Goal: Find specific page/section: Find specific page/section

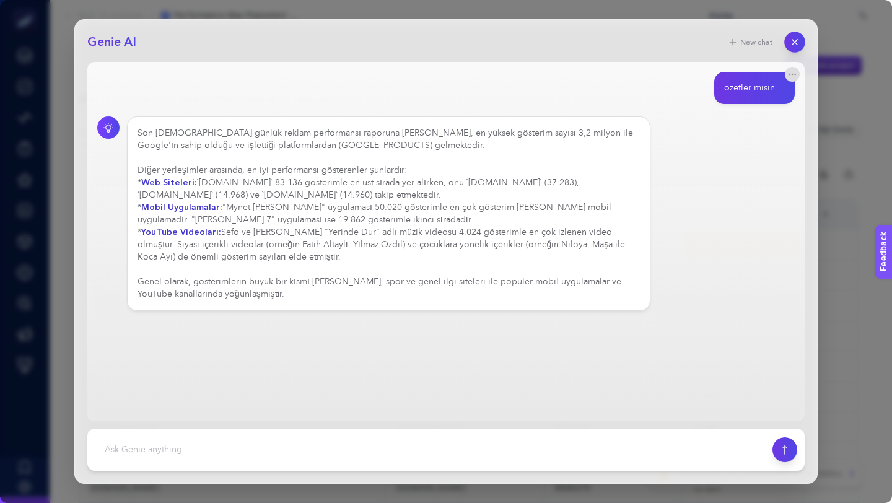
click at [796, 41] on icon "button" at bounding box center [794, 42] width 11 height 11
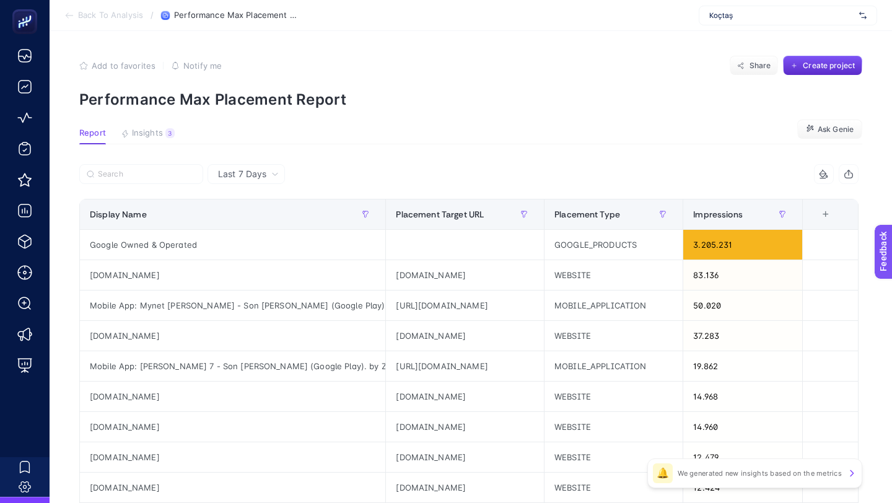
click at [739, 12] on span "Koçtaş" at bounding box center [781, 16] width 145 height 10
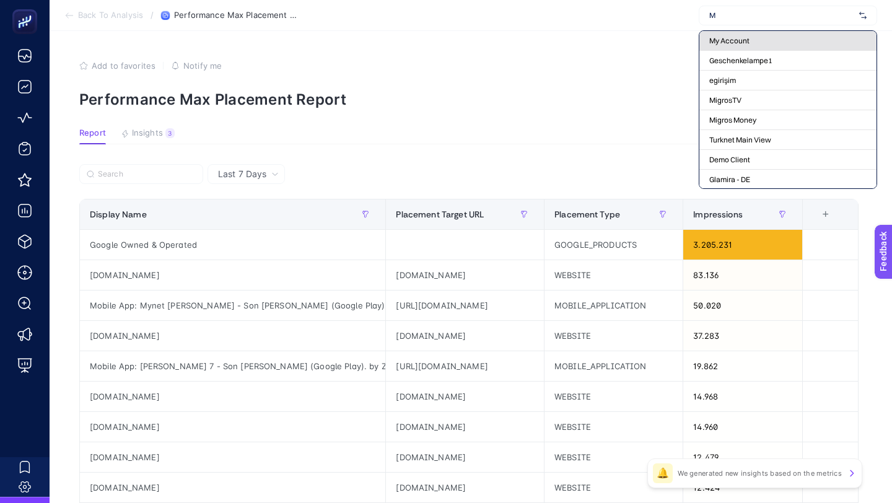
type input "M"
click at [731, 42] on span "My Account" at bounding box center [729, 41] width 40 height 10
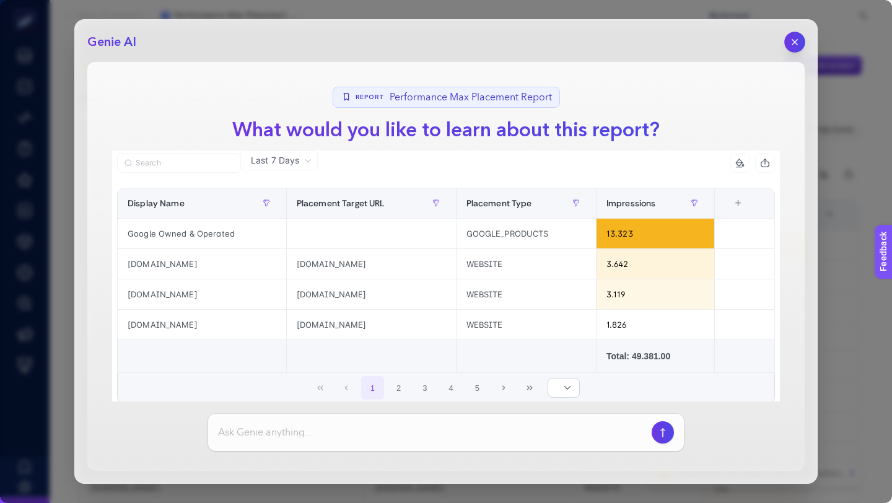
click at [793, 40] on icon "button" at bounding box center [794, 42] width 11 height 11
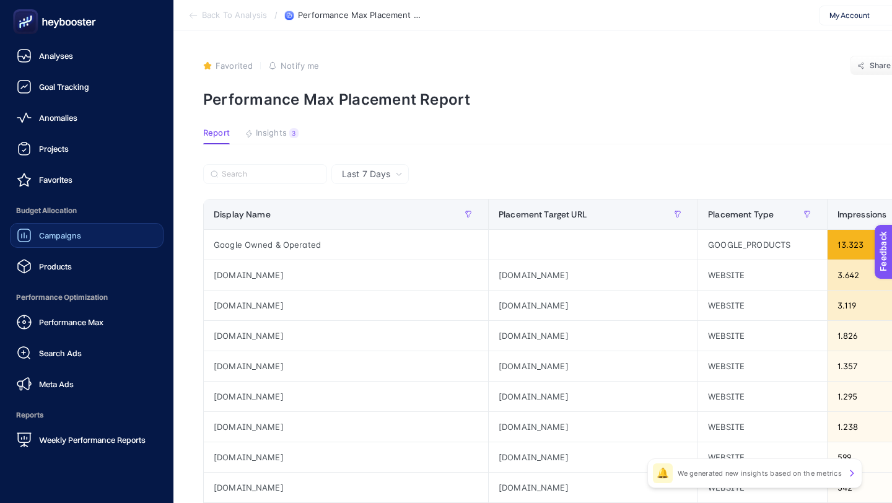
click at [87, 230] on link "Campaigns" at bounding box center [87, 235] width 154 height 25
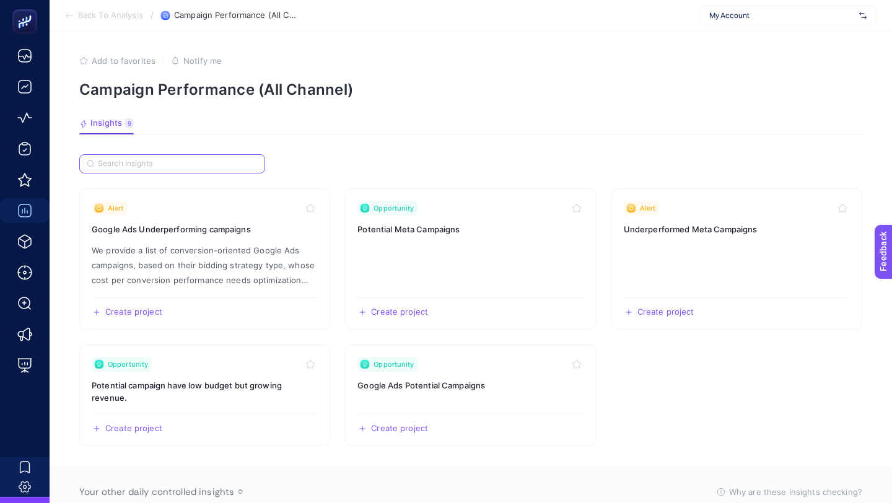
click at [169, 165] on input "Search" at bounding box center [178, 163] width 160 height 9
paste input "Campaign Details of All Channels"
type input "Campaign Details of All Channels"
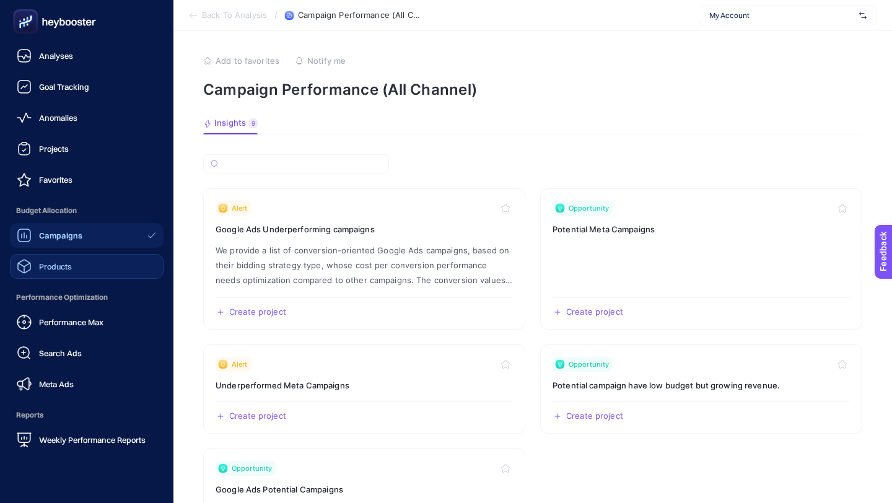
click at [71, 273] on div "Products" at bounding box center [44, 266] width 55 height 15
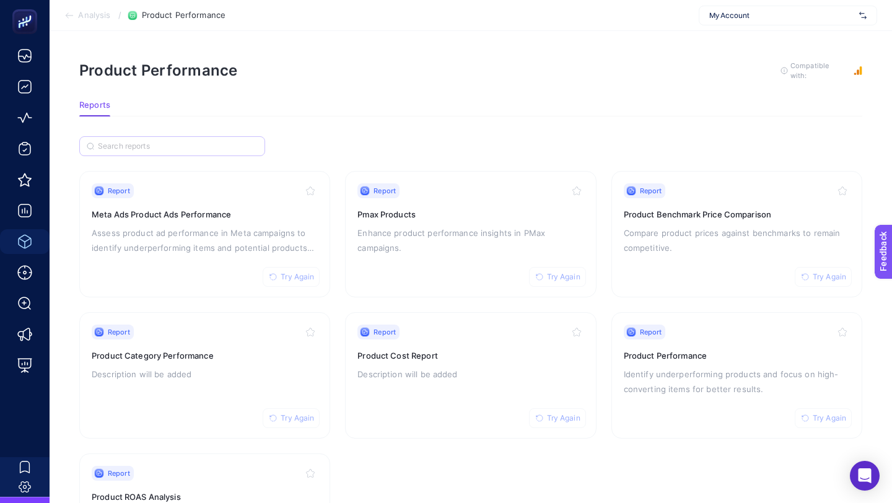
click at [182, 149] on label at bounding box center [172, 146] width 186 height 20
click at [182, 149] on input "Search" at bounding box center [178, 146] width 160 height 9
paste input "Campaign Details of All Channels"
type input "Campaign Details of All Channels"
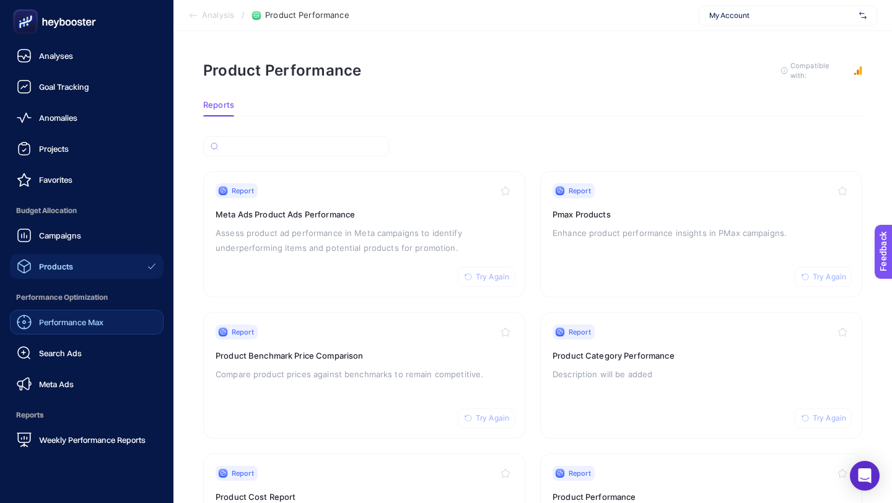
click at [54, 333] on link "Performance Max" at bounding box center [87, 322] width 154 height 25
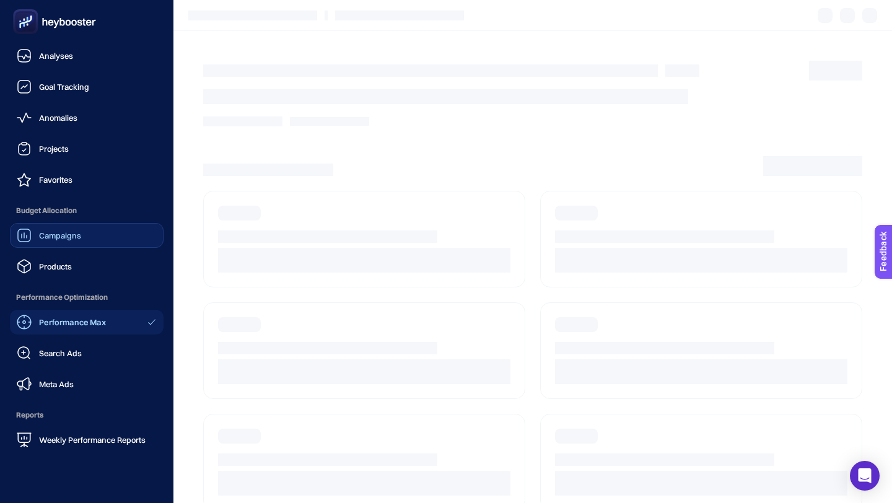
click at [97, 236] on link "Campaigns" at bounding box center [87, 235] width 154 height 25
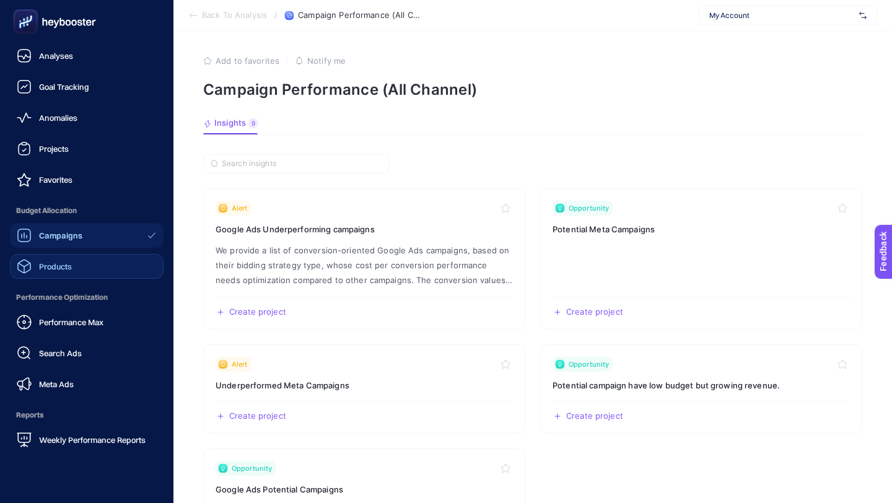
click at [74, 261] on link "Products" at bounding box center [87, 266] width 154 height 25
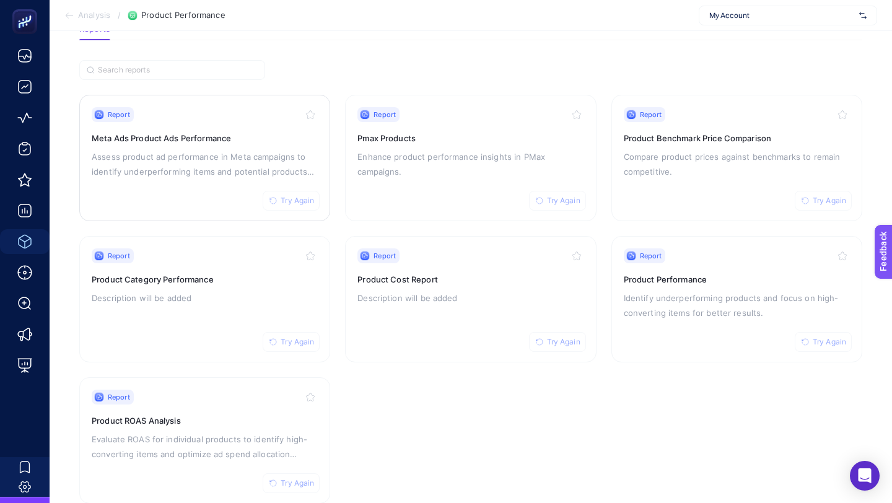
scroll to position [105, 0]
